Goal: Transaction & Acquisition: Obtain resource

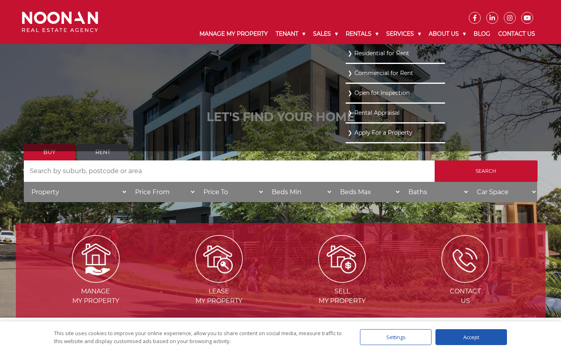
click at [361, 53] on link "Residential for Rent" at bounding box center [395, 53] width 95 height 11
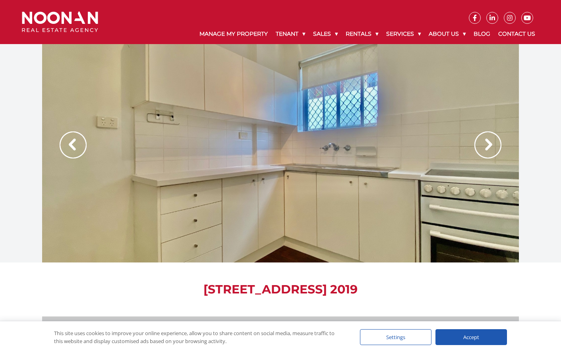
click at [484, 147] on img at bounding box center [488, 145] width 27 height 27
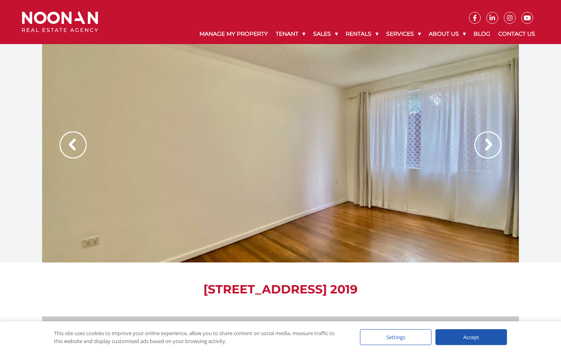
click at [476, 147] on img at bounding box center [488, 145] width 27 height 27
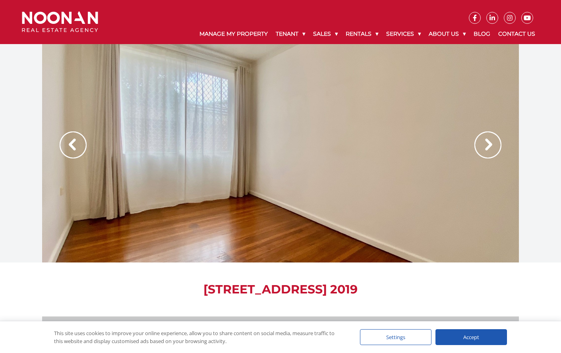
click at [476, 147] on img at bounding box center [488, 145] width 27 height 27
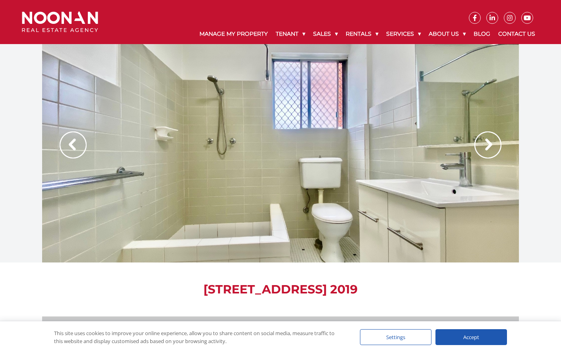
click at [475, 147] on img at bounding box center [488, 145] width 27 height 27
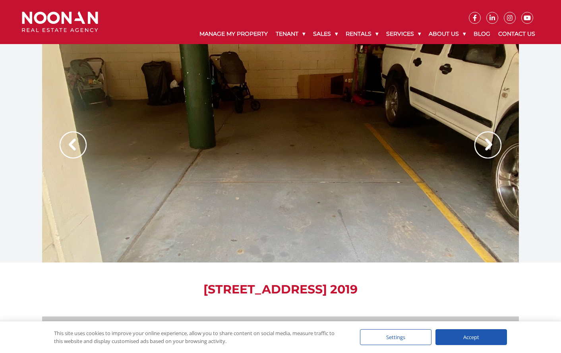
click at [475, 147] on img at bounding box center [488, 145] width 27 height 27
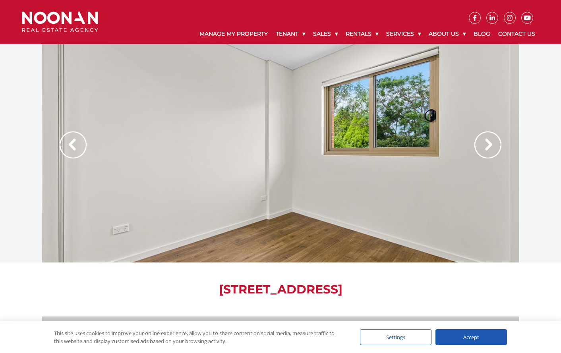
click at [486, 153] on img at bounding box center [488, 145] width 27 height 27
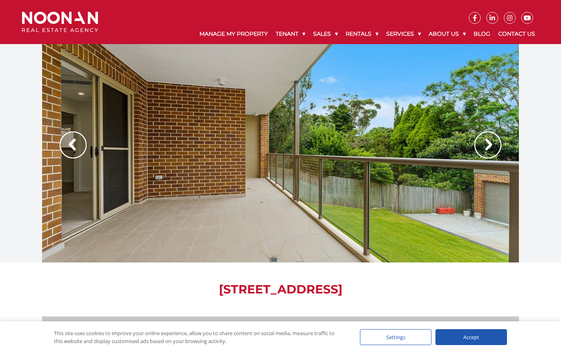
click at [484, 153] on img at bounding box center [488, 145] width 27 height 27
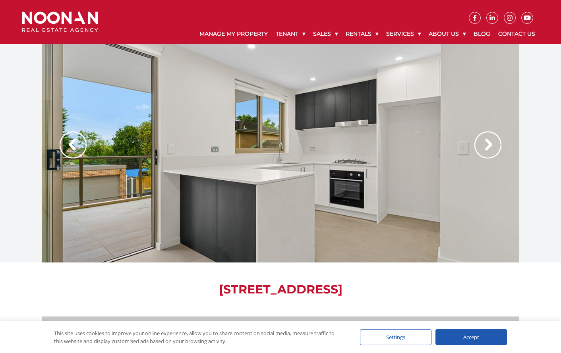
click at [484, 152] on img at bounding box center [488, 145] width 27 height 27
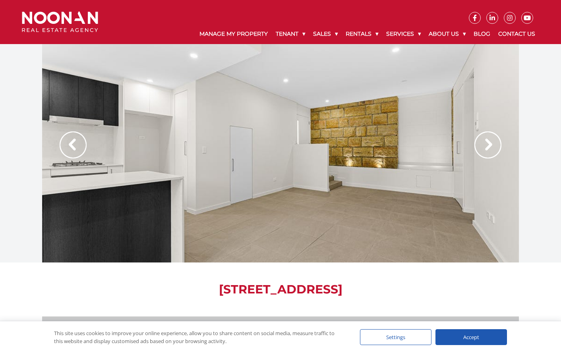
click at [484, 152] on img at bounding box center [488, 145] width 27 height 27
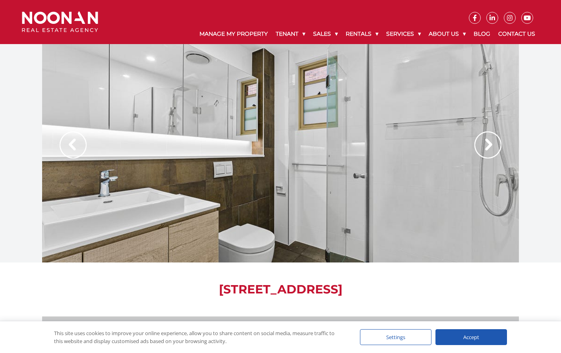
click at [484, 152] on img at bounding box center [488, 145] width 27 height 27
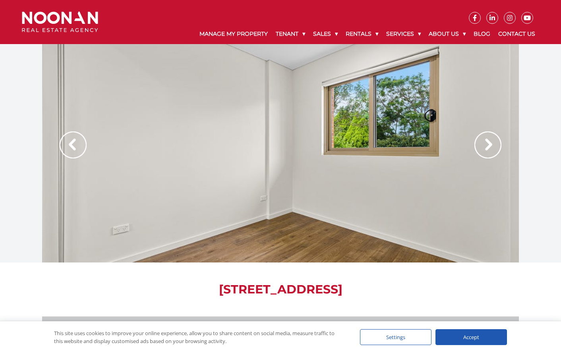
click at [484, 152] on img at bounding box center [488, 145] width 27 height 27
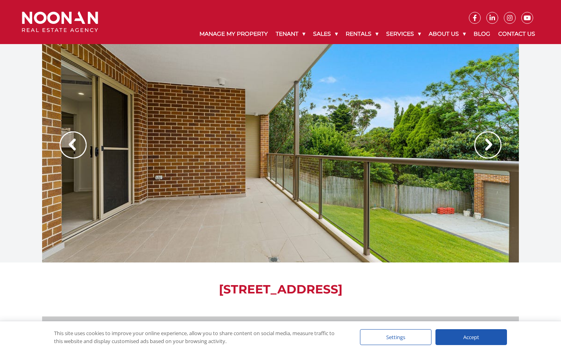
click at [484, 151] on img at bounding box center [488, 145] width 27 height 27
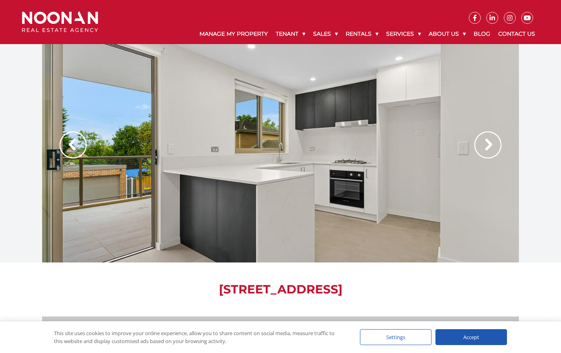
click at [484, 151] on img at bounding box center [488, 145] width 27 height 27
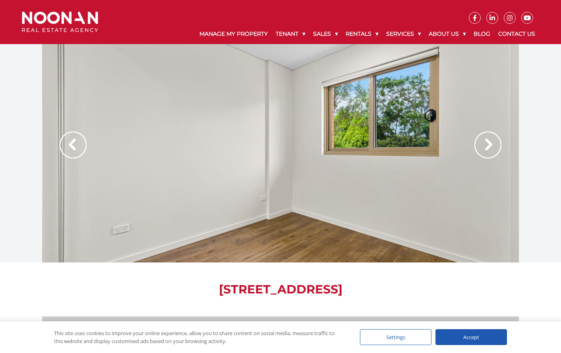
click at [495, 152] on img at bounding box center [488, 145] width 27 height 27
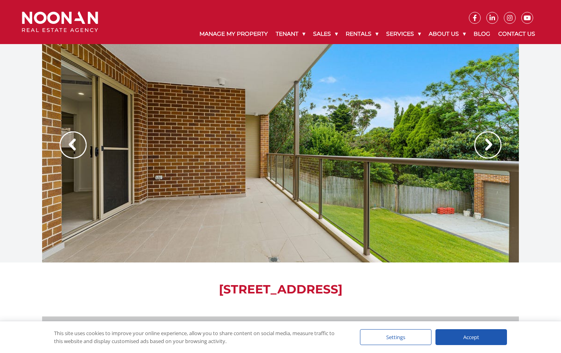
click at [495, 152] on img at bounding box center [488, 145] width 27 height 27
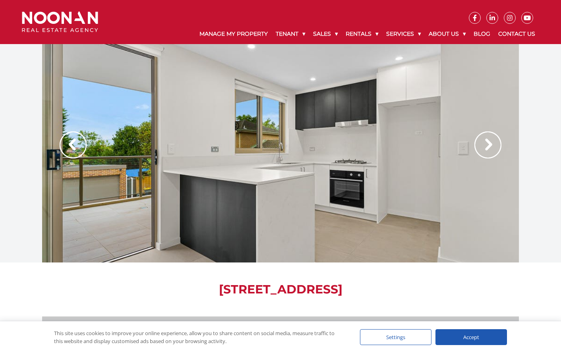
click at [495, 152] on img at bounding box center [488, 145] width 27 height 27
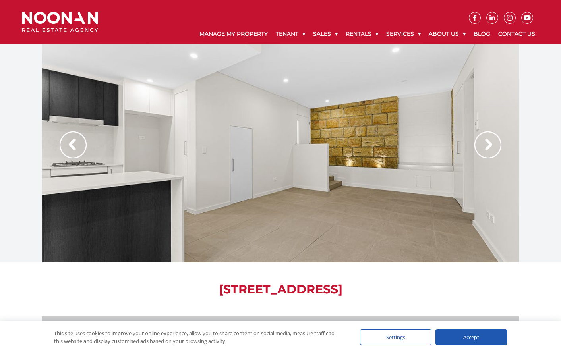
click at [495, 152] on img at bounding box center [488, 145] width 27 height 27
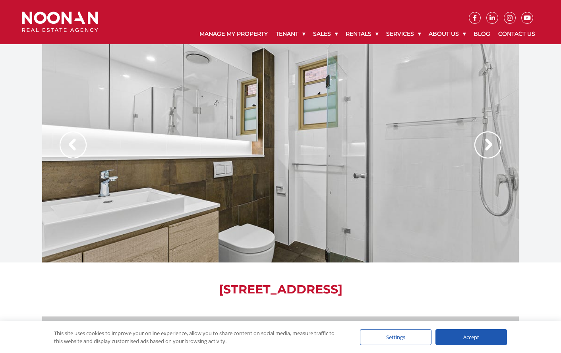
click at [495, 152] on img at bounding box center [488, 145] width 27 height 27
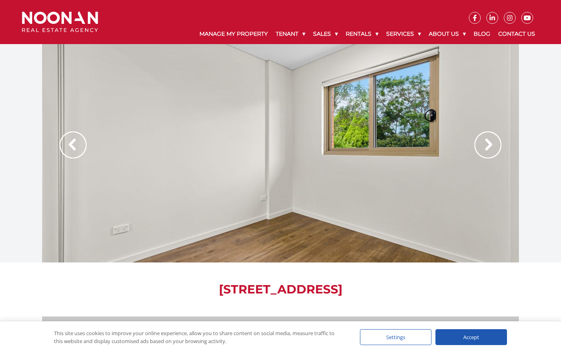
click at [495, 152] on img at bounding box center [488, 145] width 27 height 27
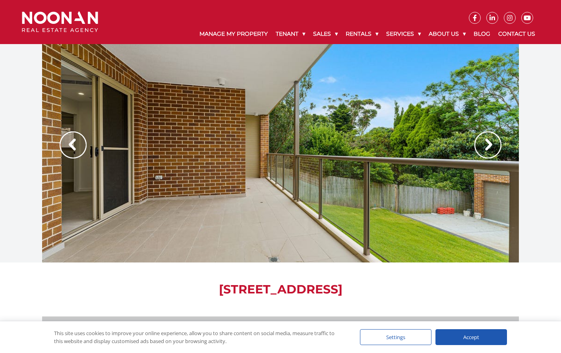
click at [495, 152] on img at bounding box center [488, 145] width 27 height 27
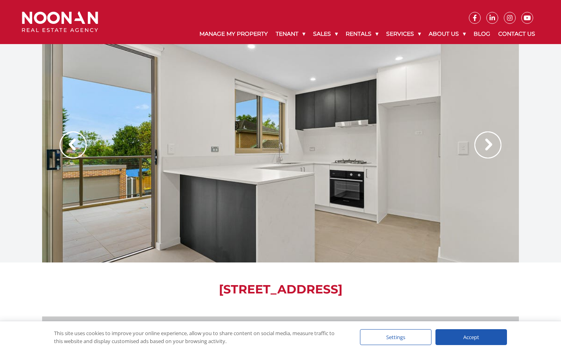
click at [495, 152] on img at bounding box center [488, 145] width 27 height 27
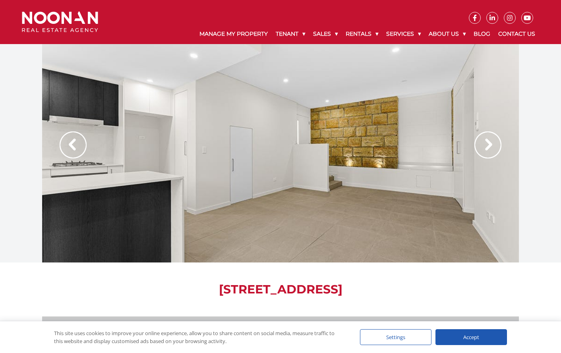
click at [495, 152] on img at bounding box center [488, 145] width 27 height 27
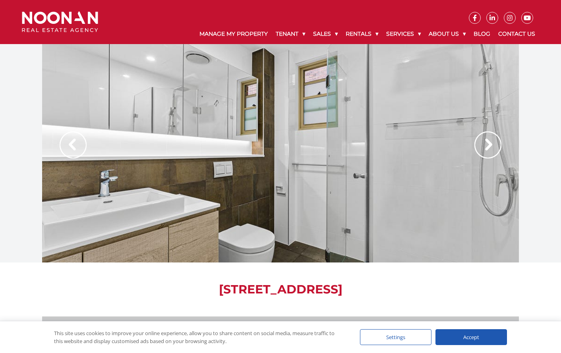
click at [495, 152] on img at bounding box center [488, 145] width 27 height 27
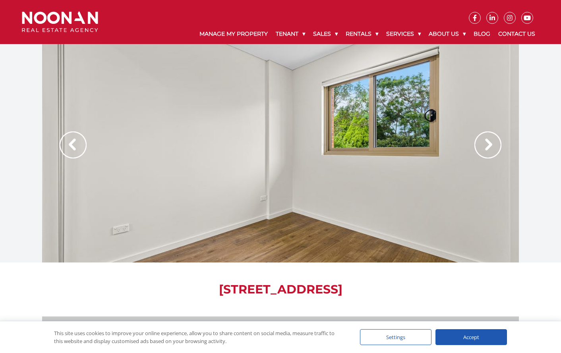
click at [495, 152] on img at bounding box center [488, 145] width 27 height 27
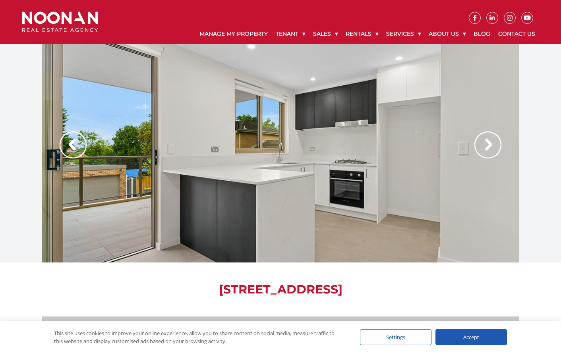
click at [482, 148] on img at bounding box center [488, 145] width 27 height 27
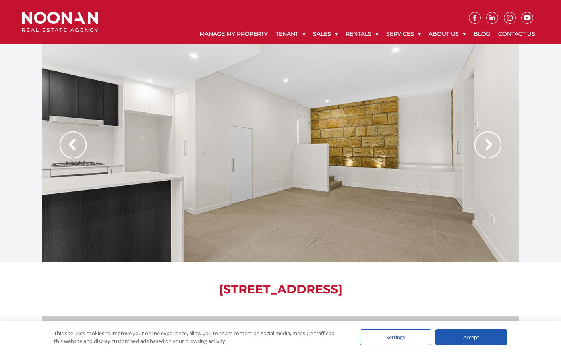
click at [481, 150] on img at bounding box center [488, 145] width 27 height 27
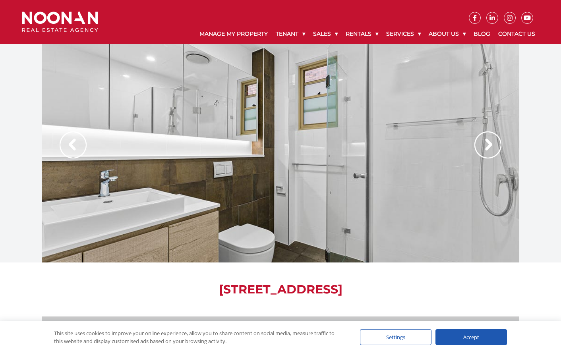
click at [481, 150] on img at bounding box center [488, 145] width 27 height 27
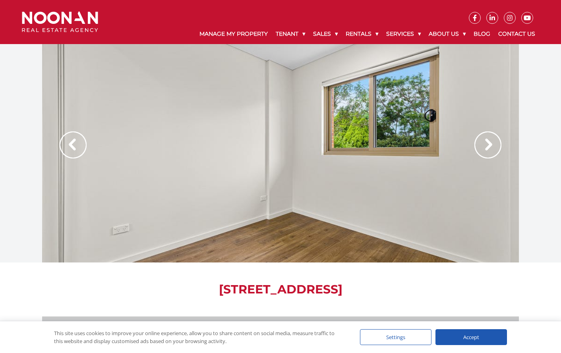
click at [481, 150] on img at bounding box center [488, 145] width 27 height 27
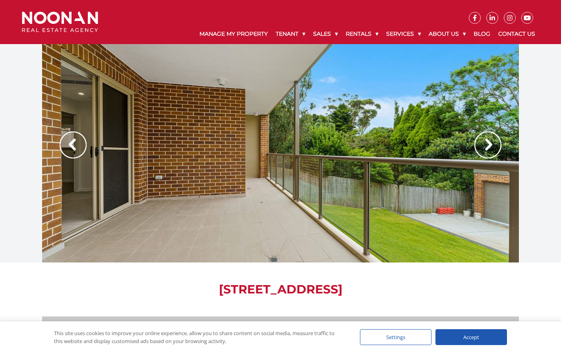
click at [481, 150] on img at bounding box center [488, 145] width 27 height 27
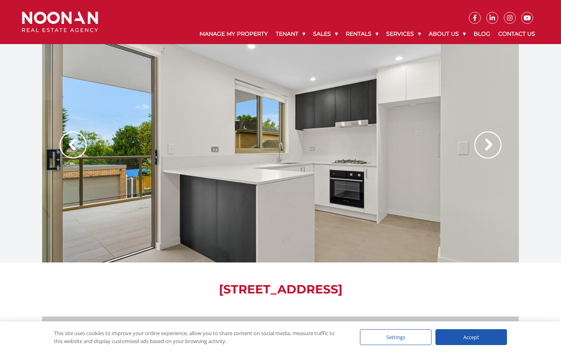
click at [481, 150] on img at bounding box center [488, 145] width 27 height 27
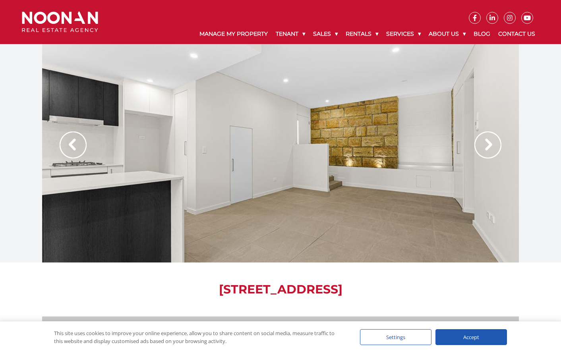
click at [481, 150] on img at bounding box center [488, 145] width 27 height 27
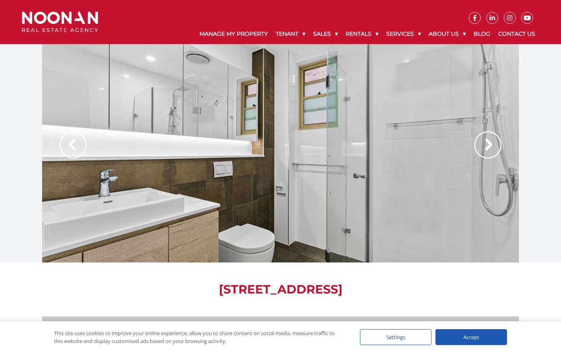
click at [69, 148] on img at bounding box center [73, 145] width 27 height 27
click at [491, 154] on img at bounding box center [488, 145] width 27 height 27
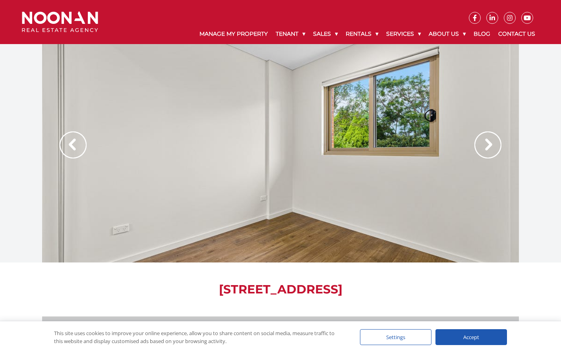
click at [491, 154] on img at bounding box center [488, 145] width 27 height 27
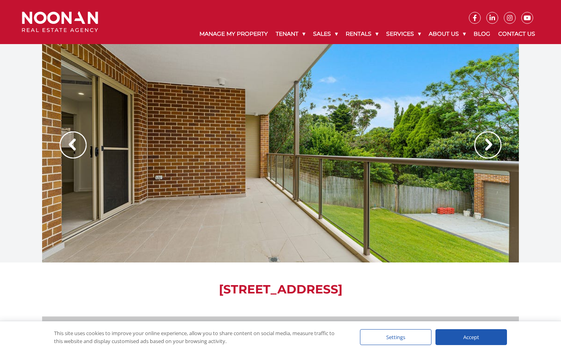
click at [490, 157] on img at bounding box center [488, 145] width 27 height 27
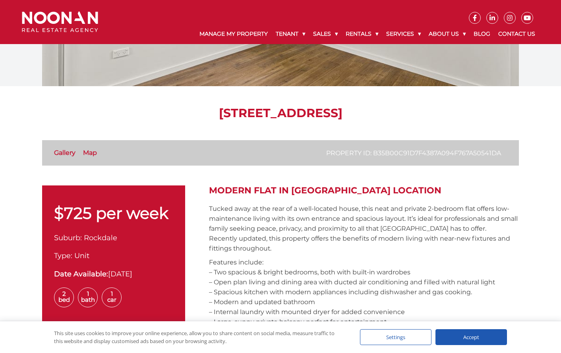
scroll to position [40, 0]
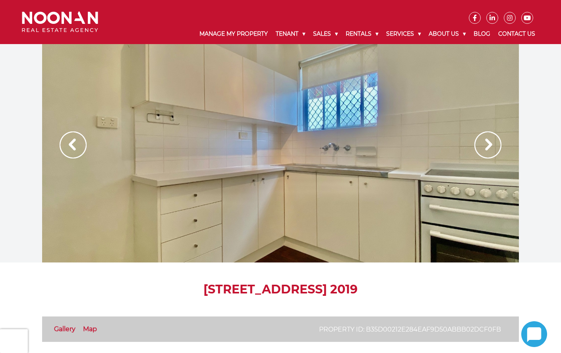
scroll to position [93, 0]
